Goal: Information Seeking & Learning: Find specific fact

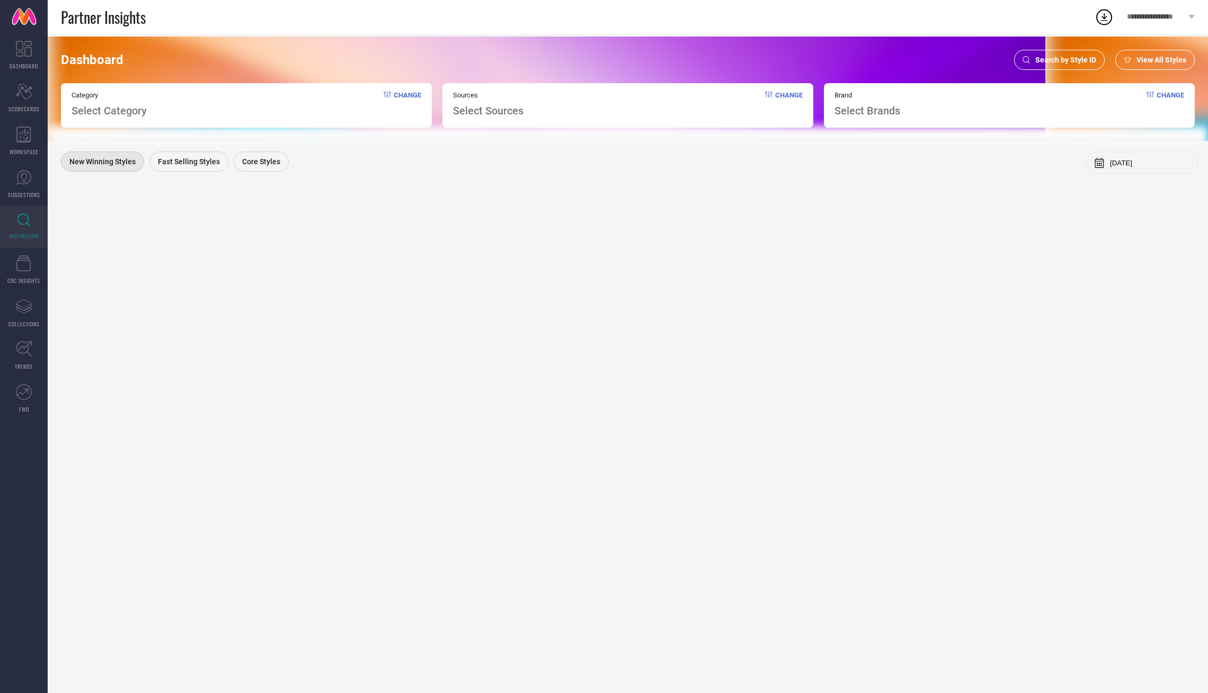
click at [1068, 65] on div "Search by Style ID" at bounding box center [1059, 60] width 91 height 20
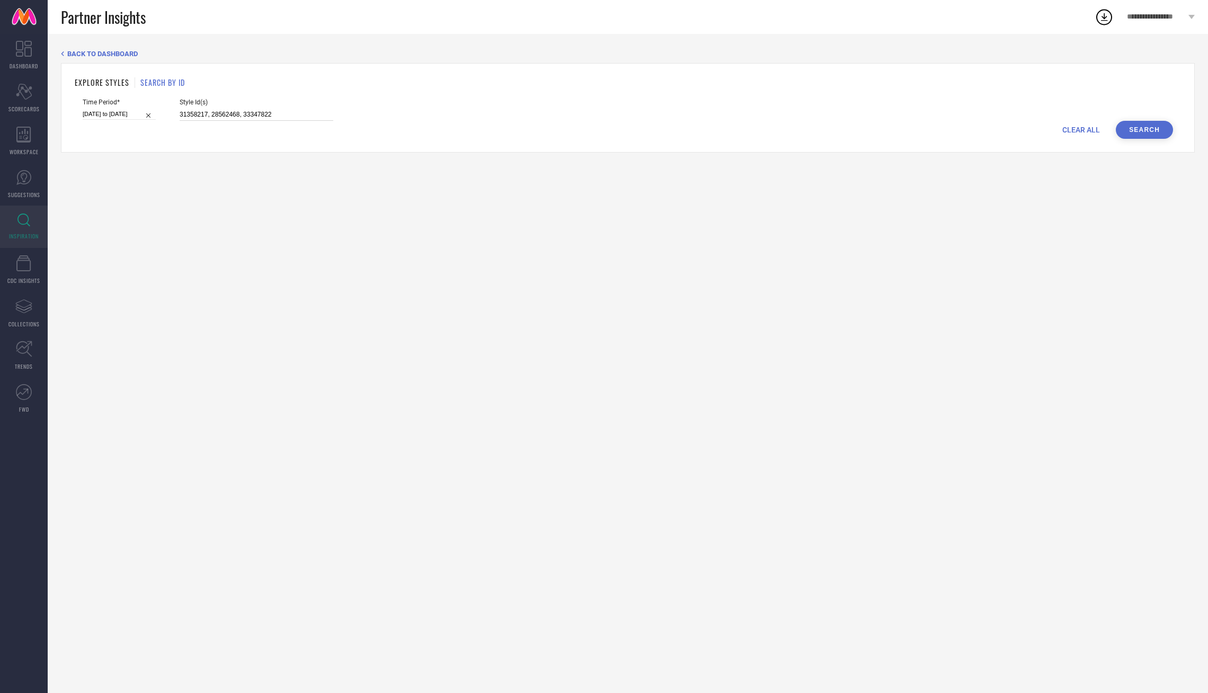
click at [271, 117] on input "31358217, 28562468, 33347822" at bounding box center [257, 115] width 154 height 12
click at [1144, 130] on button "Search" at bounding box center [1144, 130] width 57 height 18
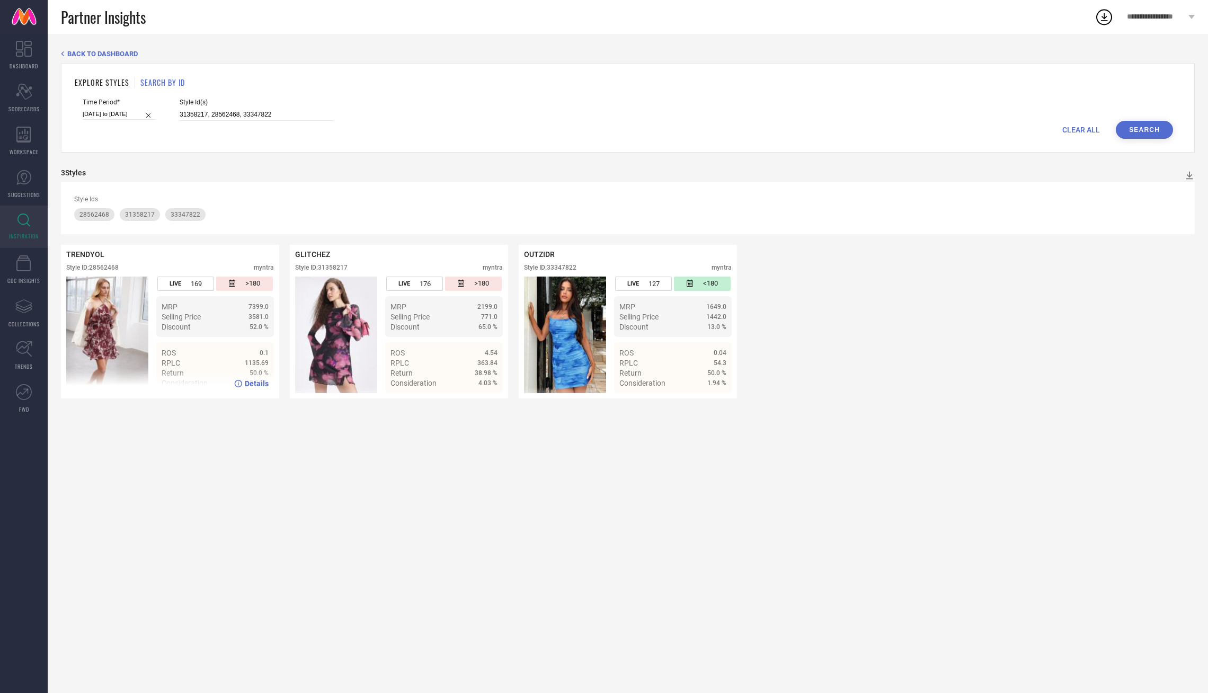
click at [110, 344] on img at bounding box center [107, 335] width 82 height 117
click at [247, 384] on span "Details" at bounding box center [257, 383] width 24 height 8
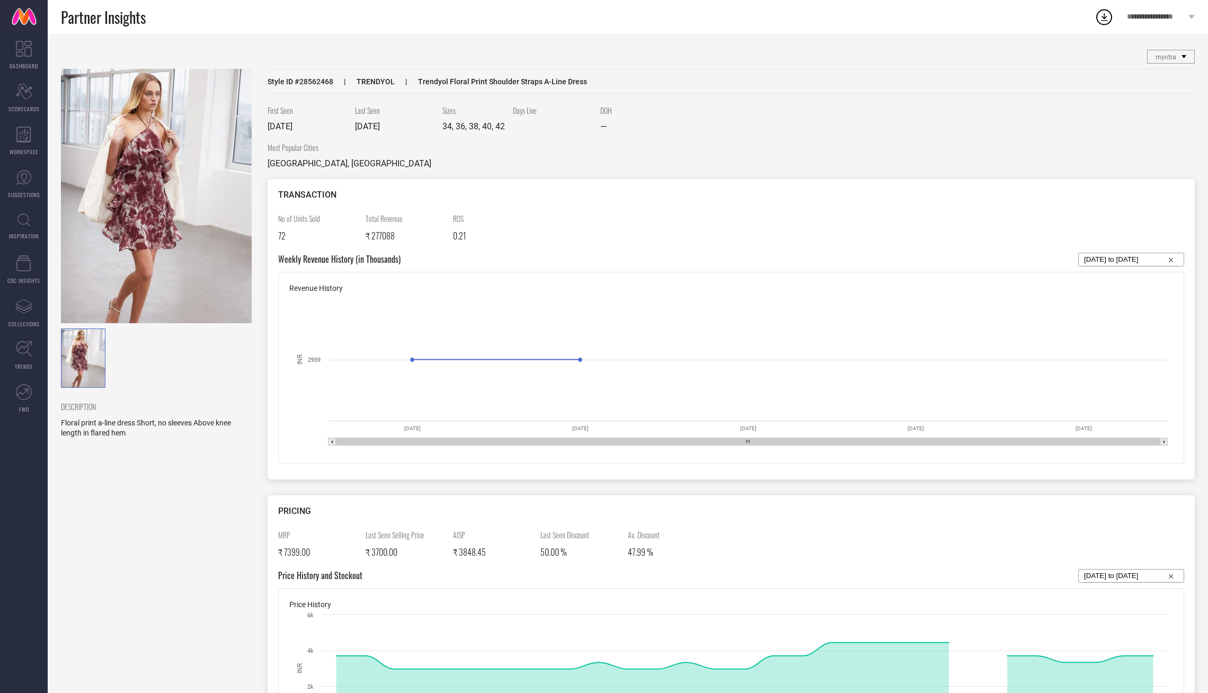
click at [160, 240] on img at bounding box center [156, 196] width 191 height 254
